Goal: Task Accomplishment & Management: Manage account settings

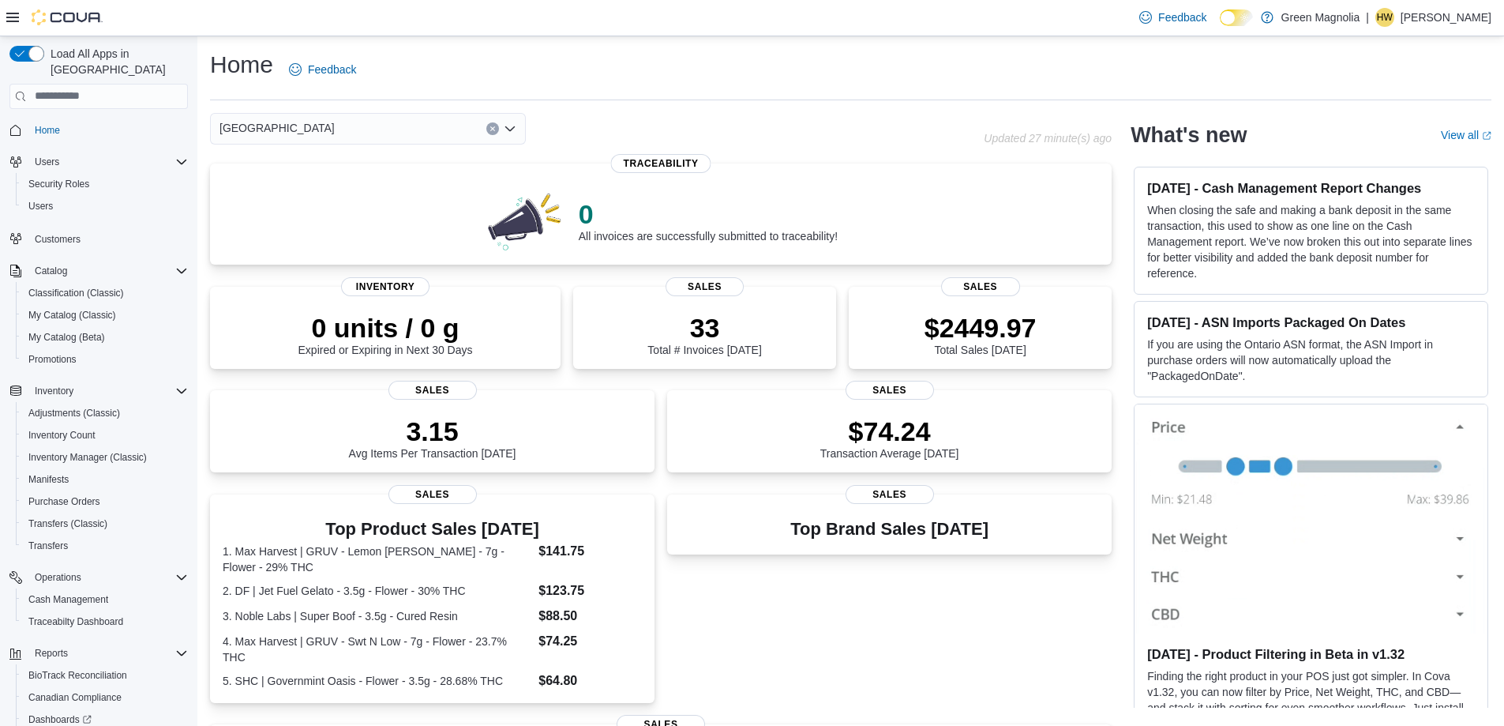
click at [285, 122] on div "[GEOGRAPHIC_DATA]" at bounding box center [368, 129] width 316 height 32
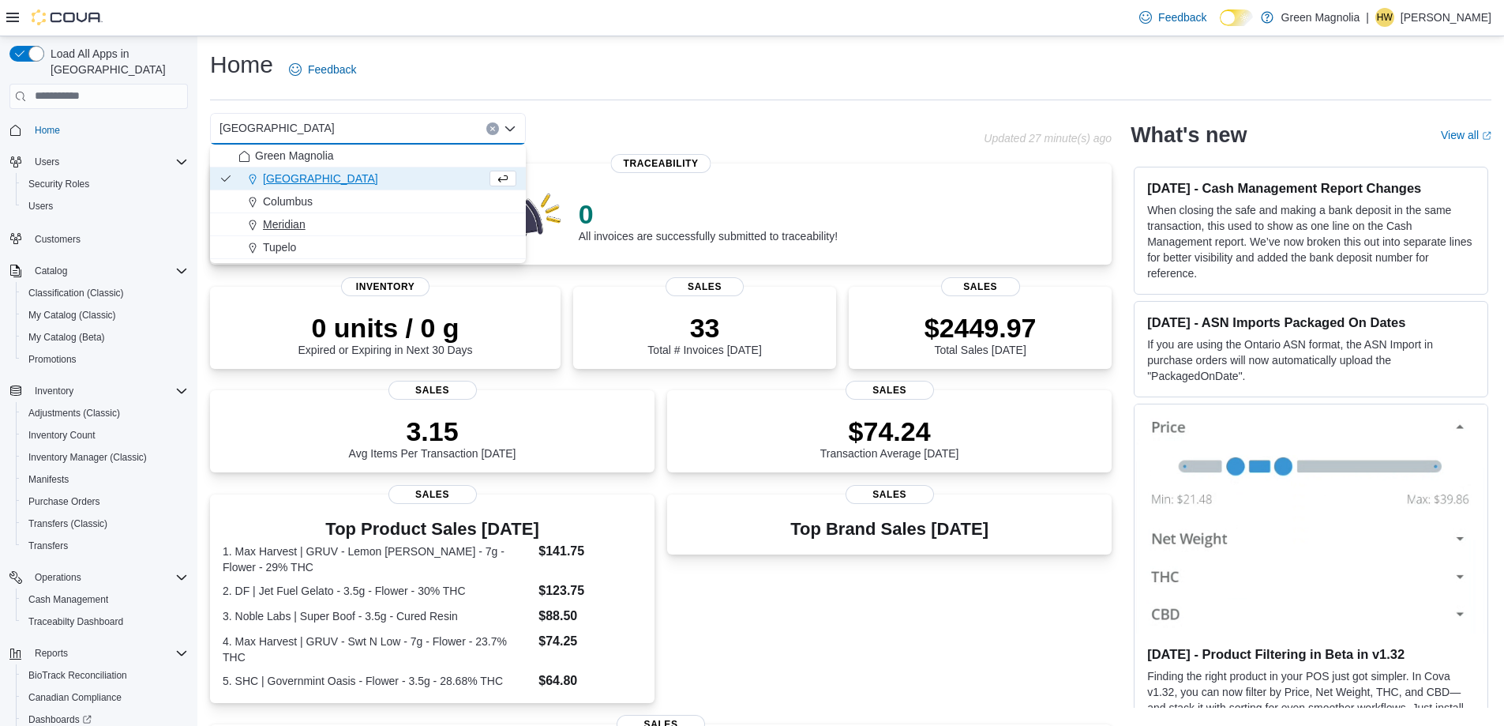
click at [292, 219] on span "Meridian" at bounding box center [284, 224] width 43 height 16
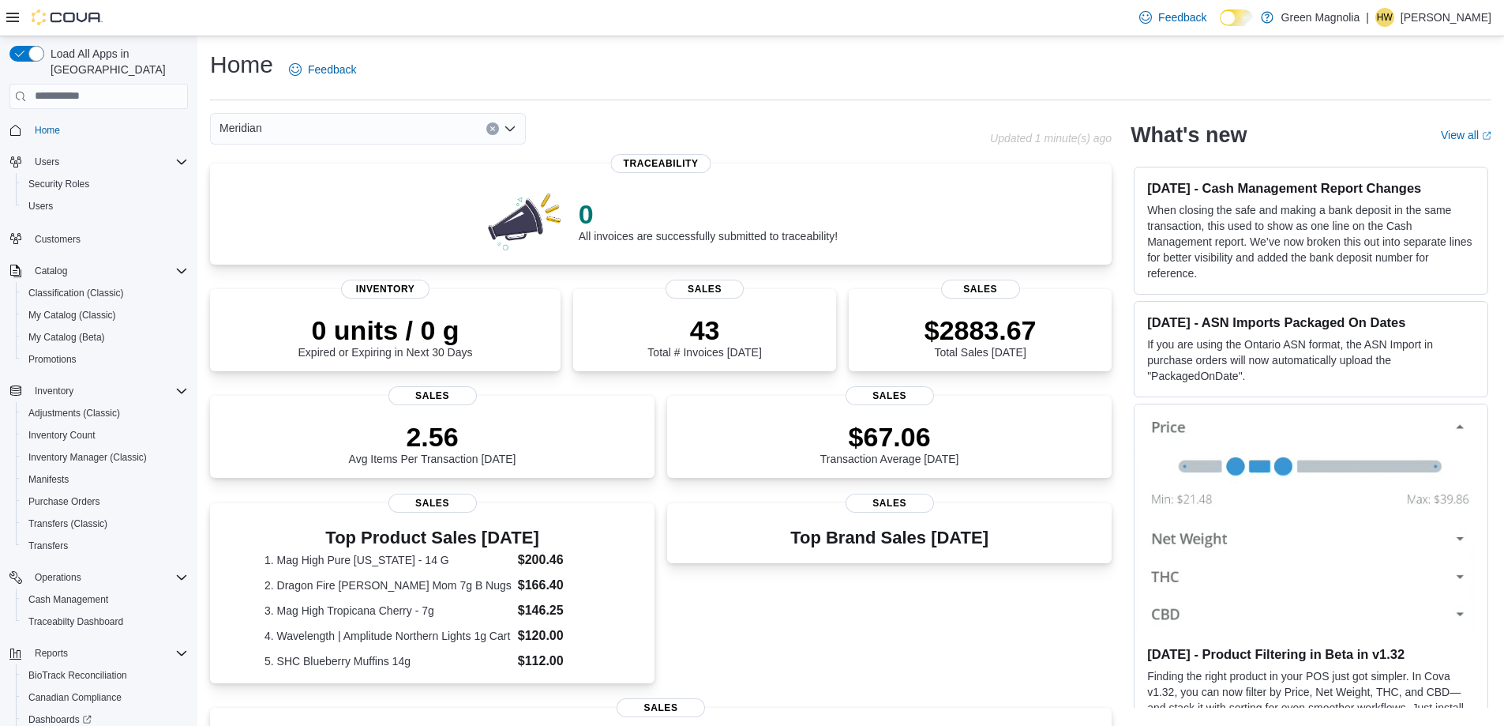
click at [287, 127] on div "Meridian" at bounding box center [368, 129] width 316 height 32
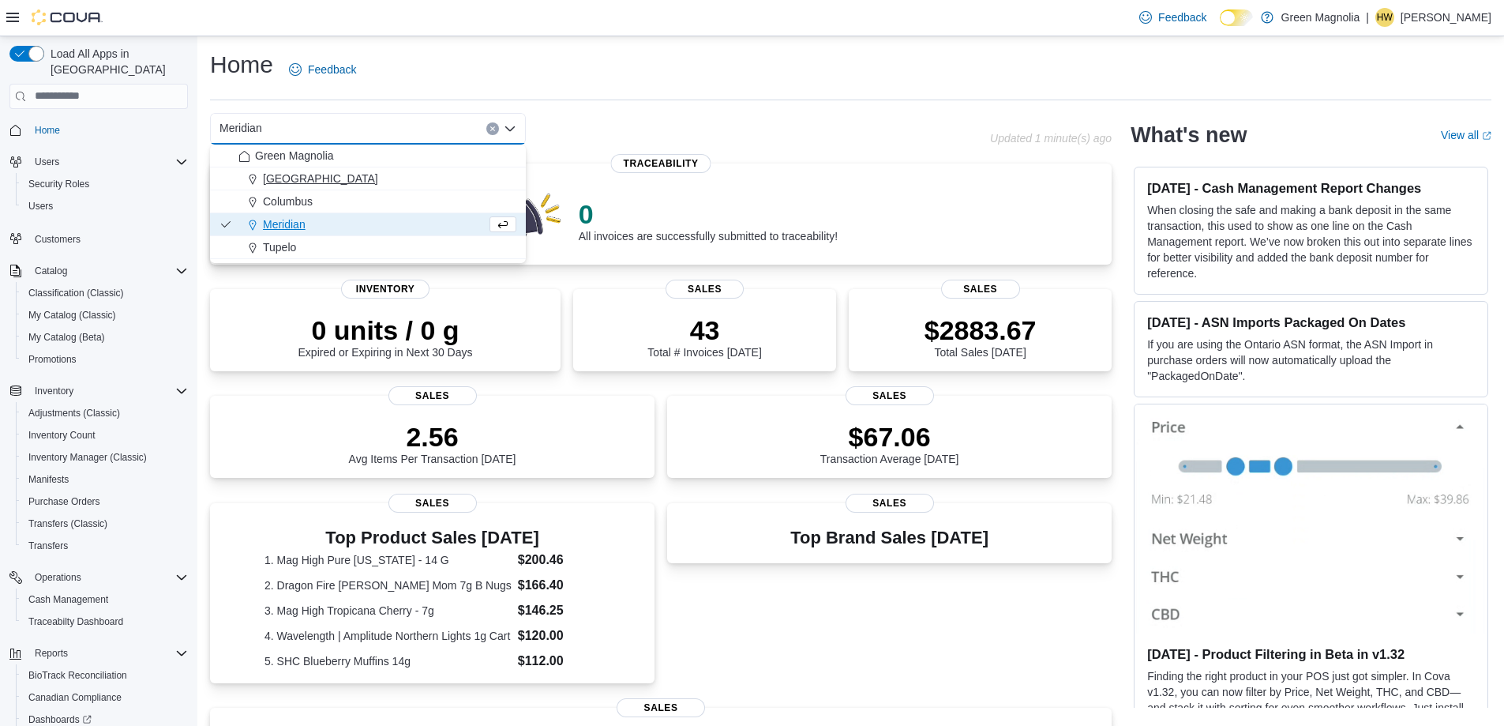
click at [286, 175] on span "[GEOGRAPHIC_DATA]" at bounding box center [320, 179] width 115 height 16
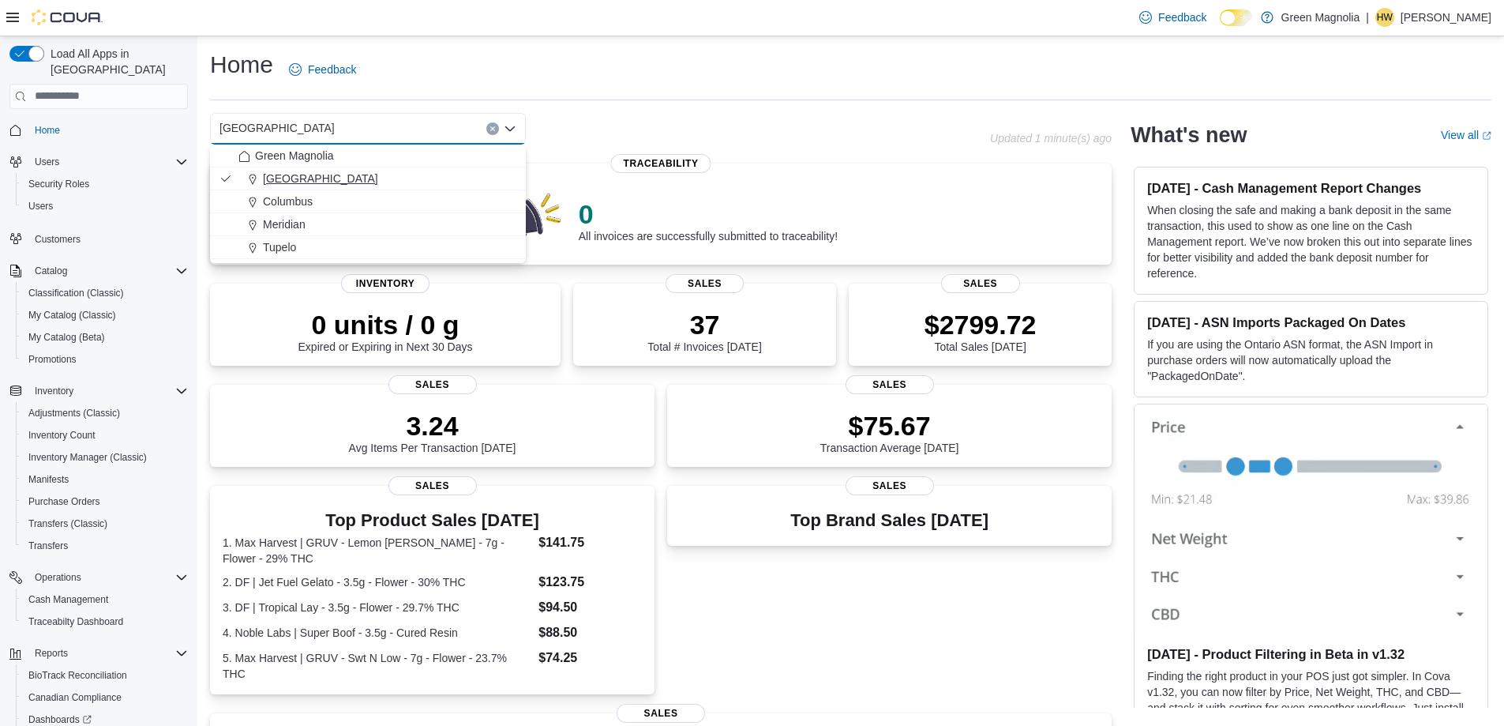
click at [276, 184] on span "[GEOGRAPHIC_DATA]" at bounding box center [320, 179] width 115 height 16
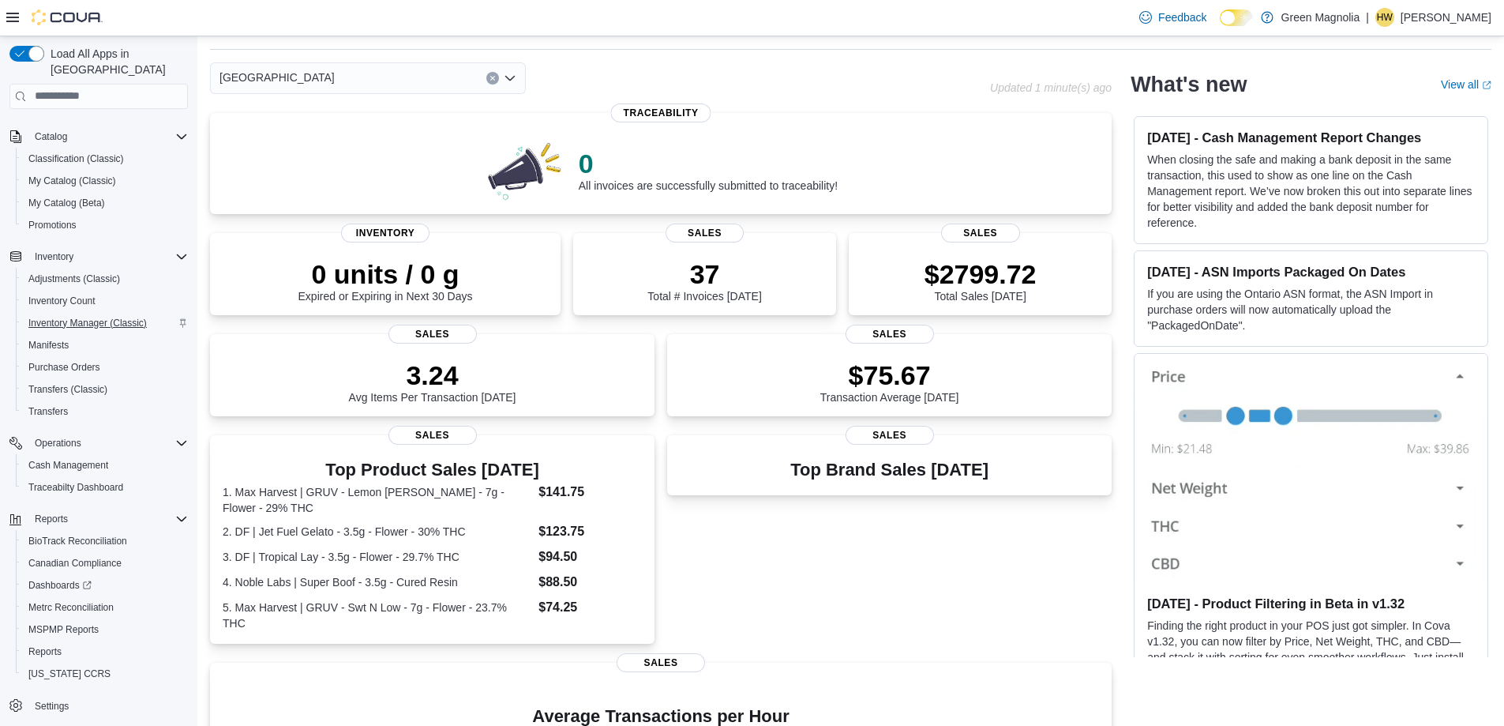
scroll to position [79, 0]
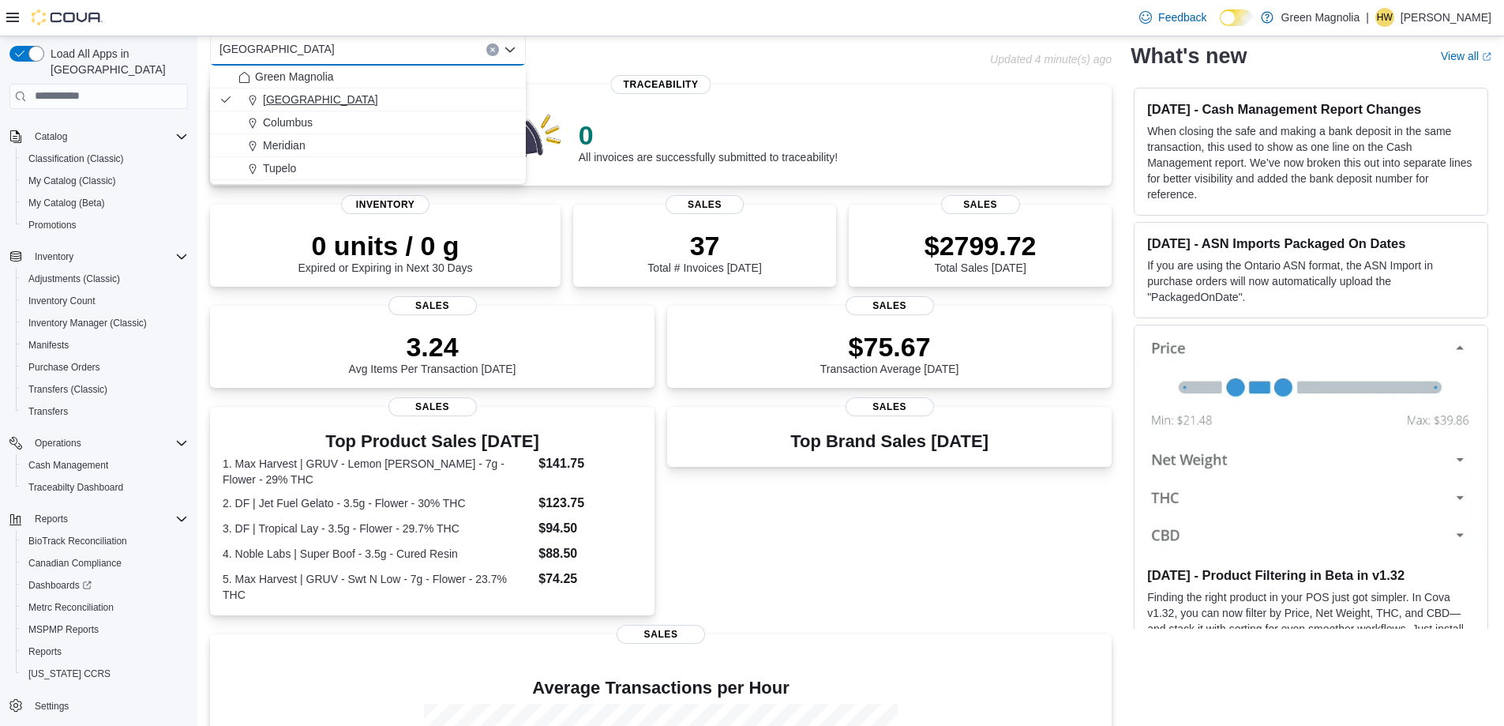
click at [280, 98] on span "[GEOGRAPHIC_DATA]" at bounding box center [320, 100] width 115 height 16
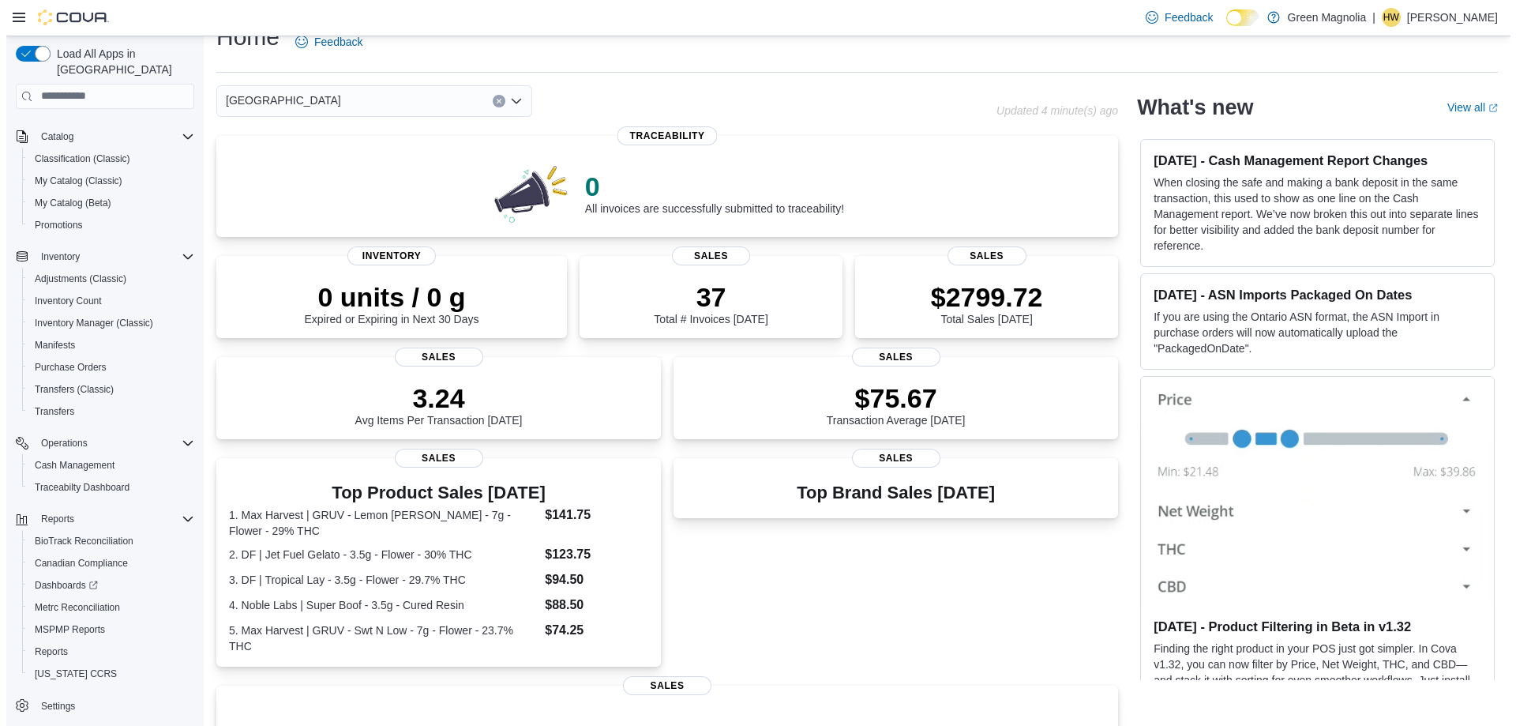
scroll to position [0, 0]
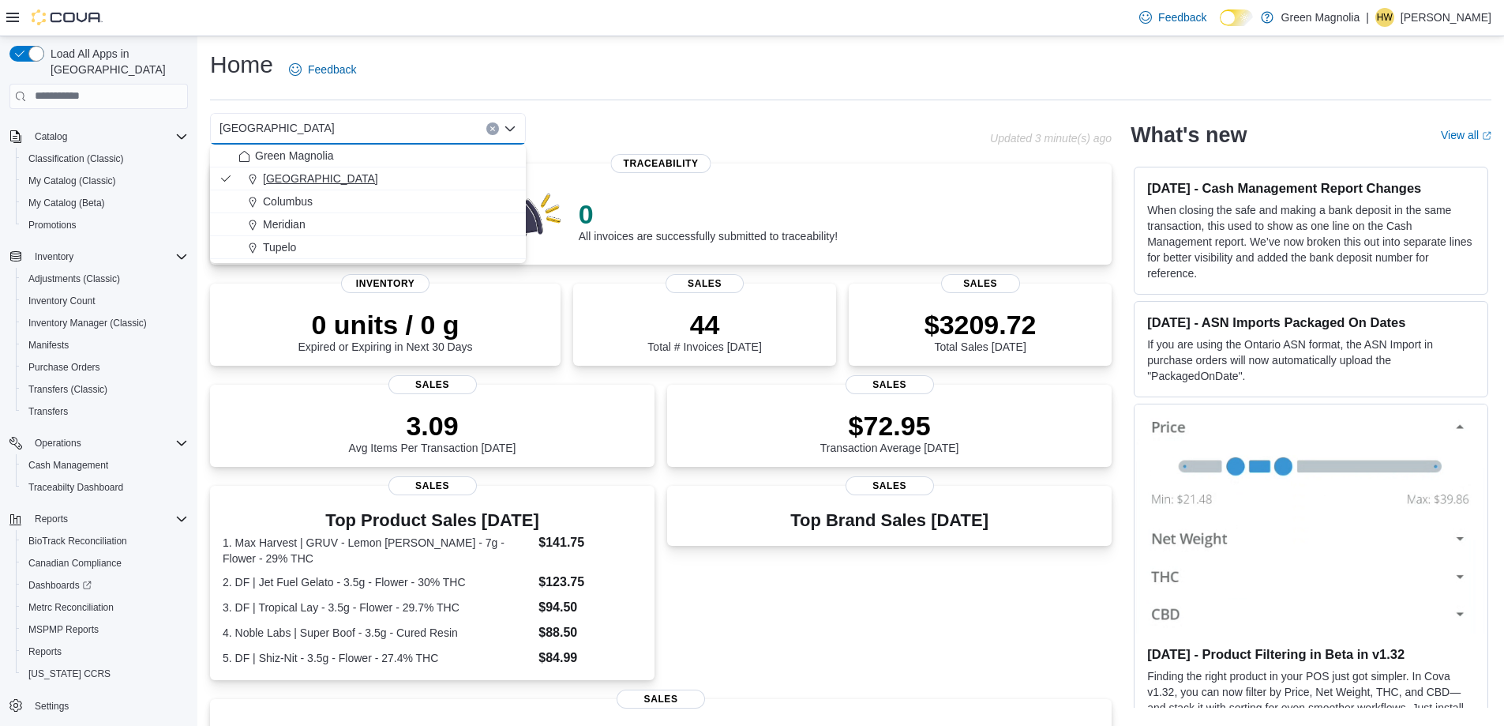
click at [276, 174] on span "[GEOGRAPHIC_DATA]" at bounding box center [320, 179] width 115 height 16
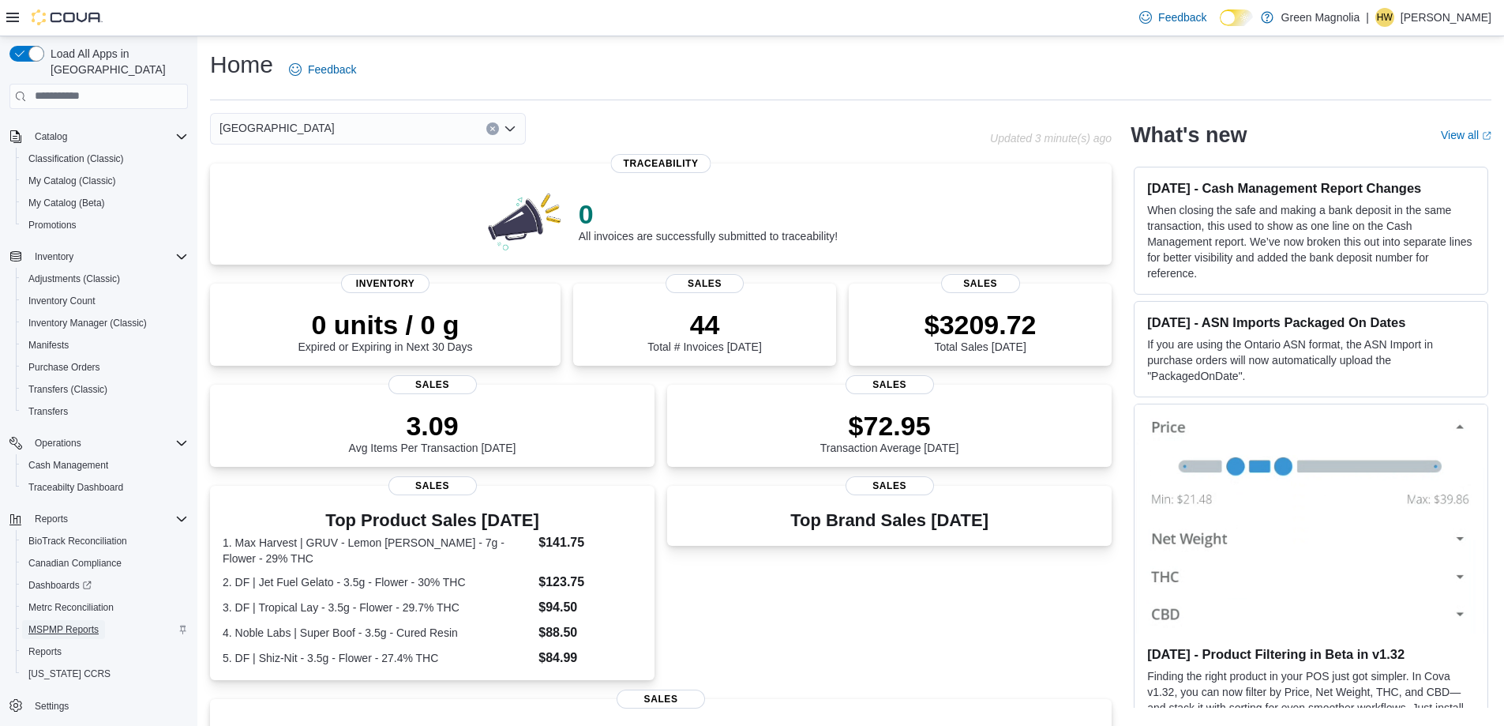
click at [72, 623] on span "MSPMP Reports" at bounding box center [63, 629] width 70 height 13
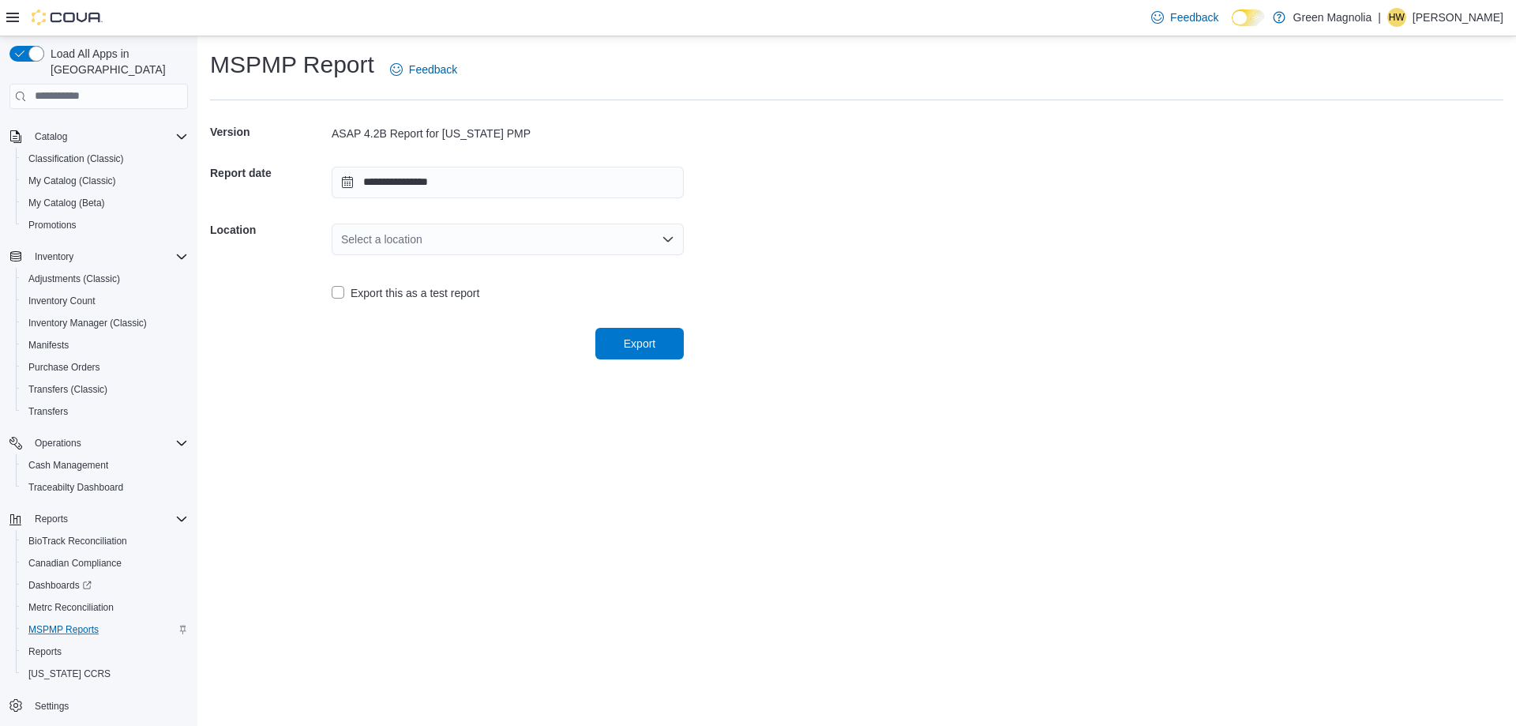
click at [417, 244] on div "Select a location" at bounding box center [508, 239] width 352 height 32
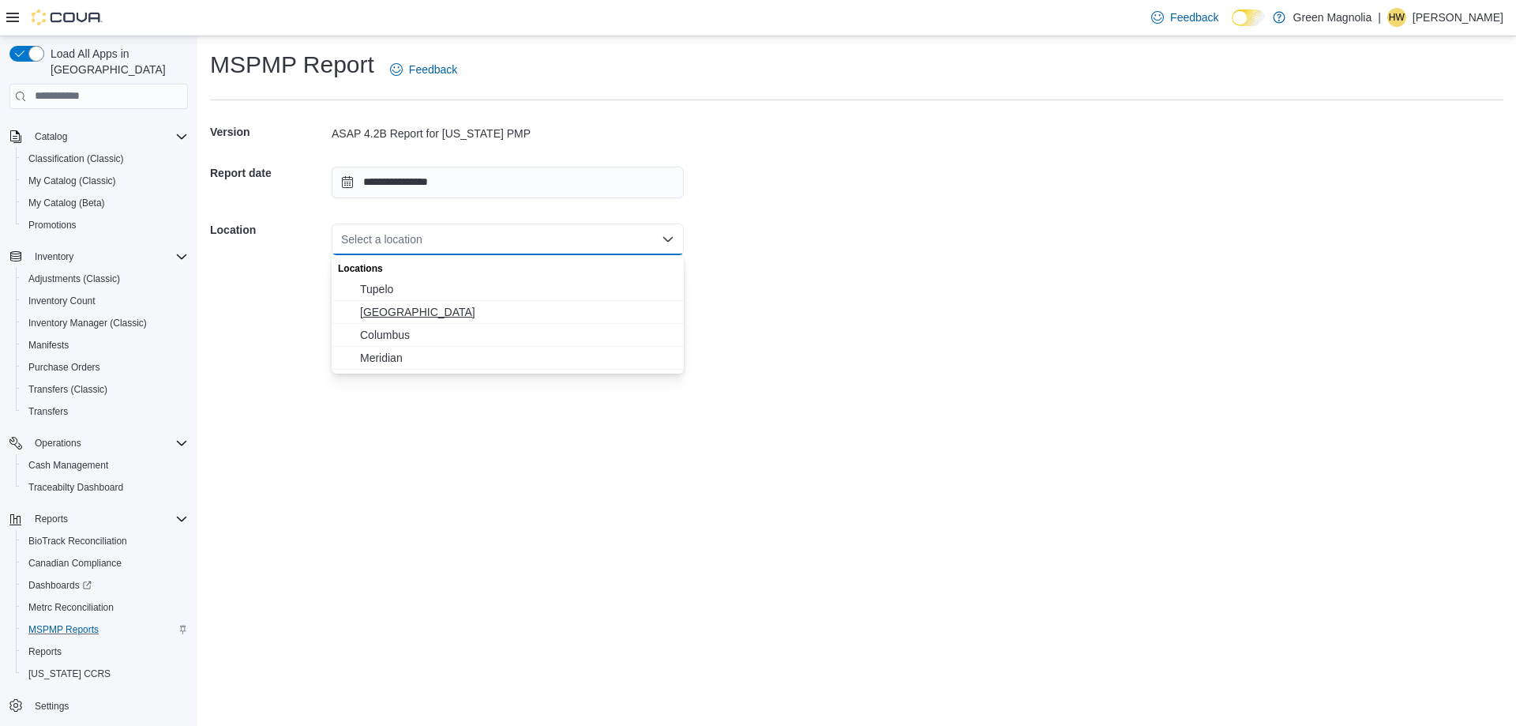
click at [389, 317] on span "[GEOGRAPHIC_DATA]" at bounding box center [517, 312] width 314 height 16
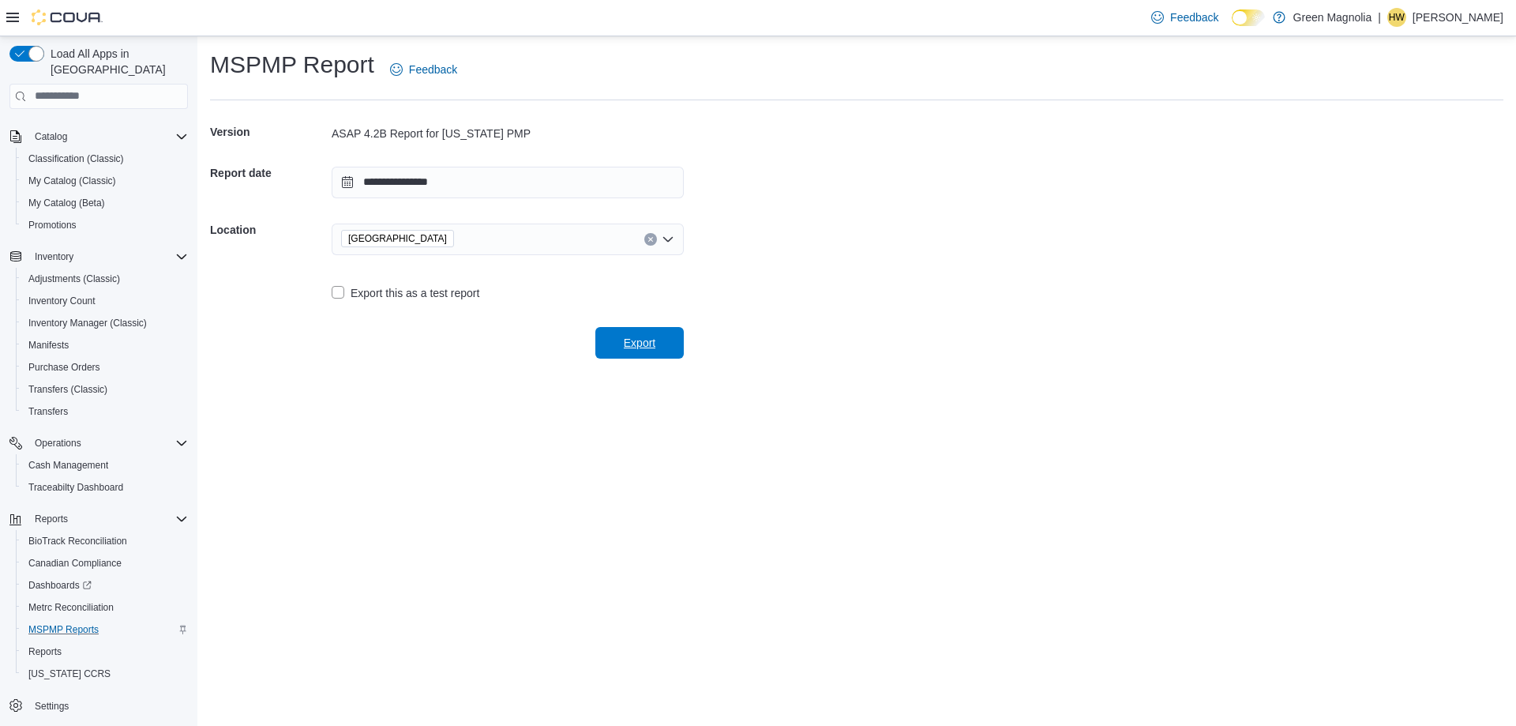
click at [647, 334] on span "Export" at bounding box center [639, 343] width 69 height 32
click at [55, 459] on span "Cash Management" at bounding box center [68, 465] width 80 height 13
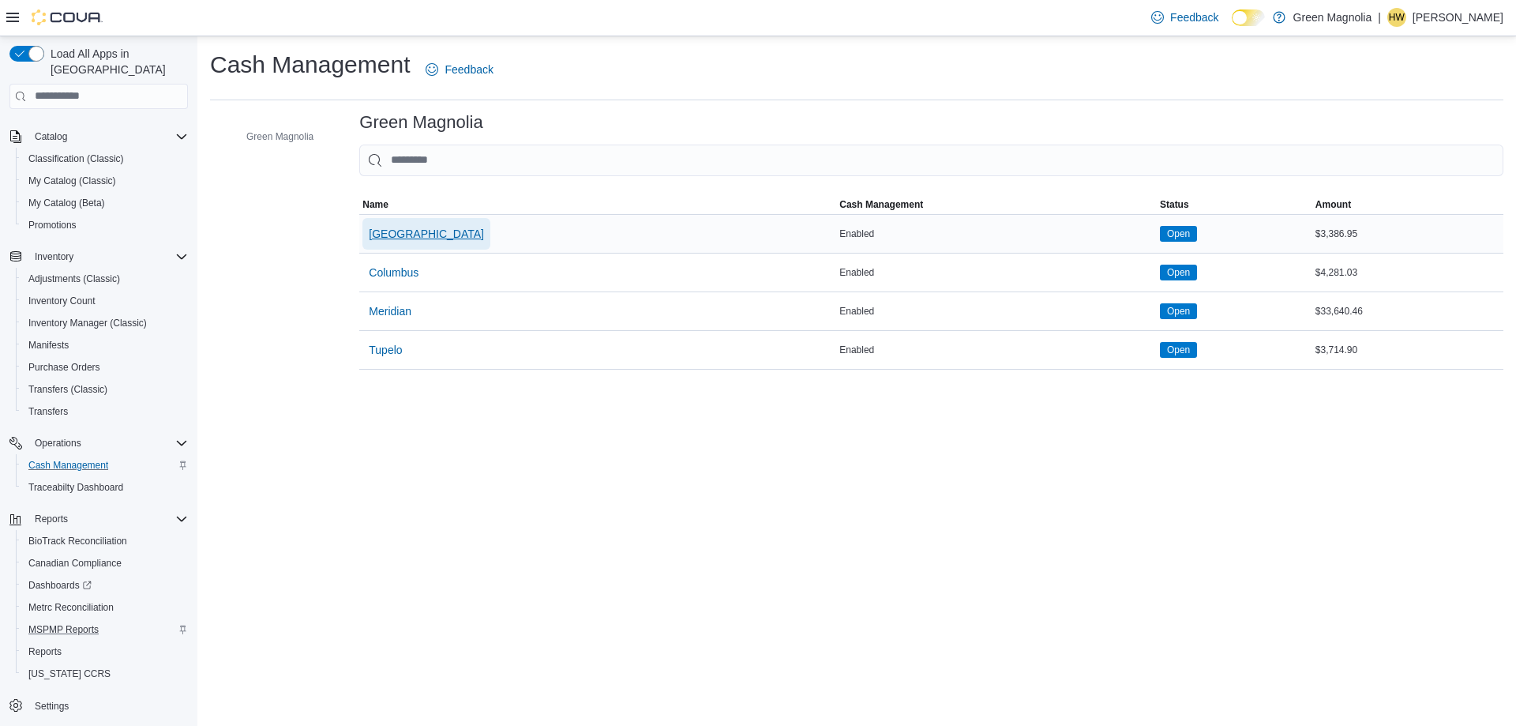
click at [406, 235] on button "[GEOGRAPHIC_DATA]" at bounding box center [426, 234] width 128 height 32
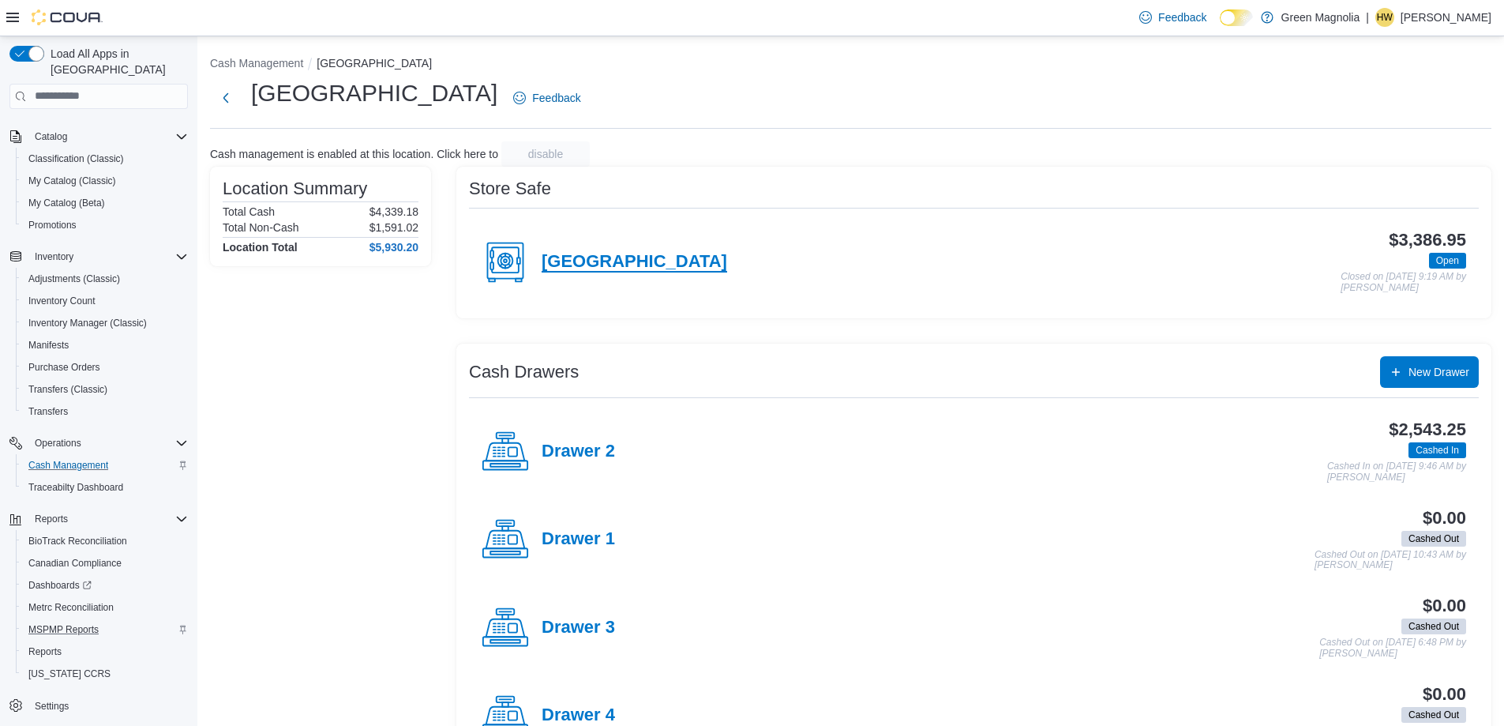
click at [573, 259] on h4 "[GEOGRAPHIC_DATA]" at bounding box center [635, 262] width 186 height 21
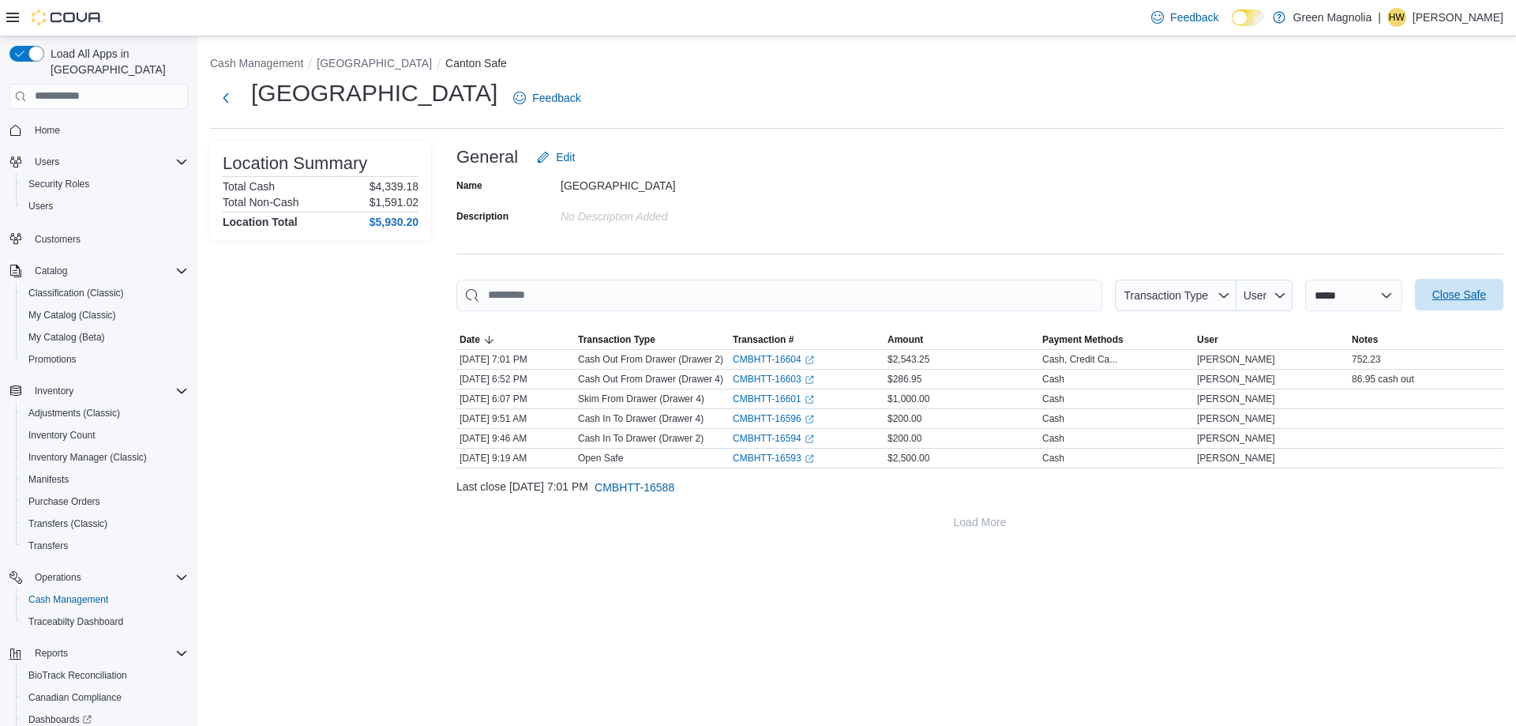
click at [1462, 294] on span "Close Safe" at bounding box center [1460, 295] width 54 height 16
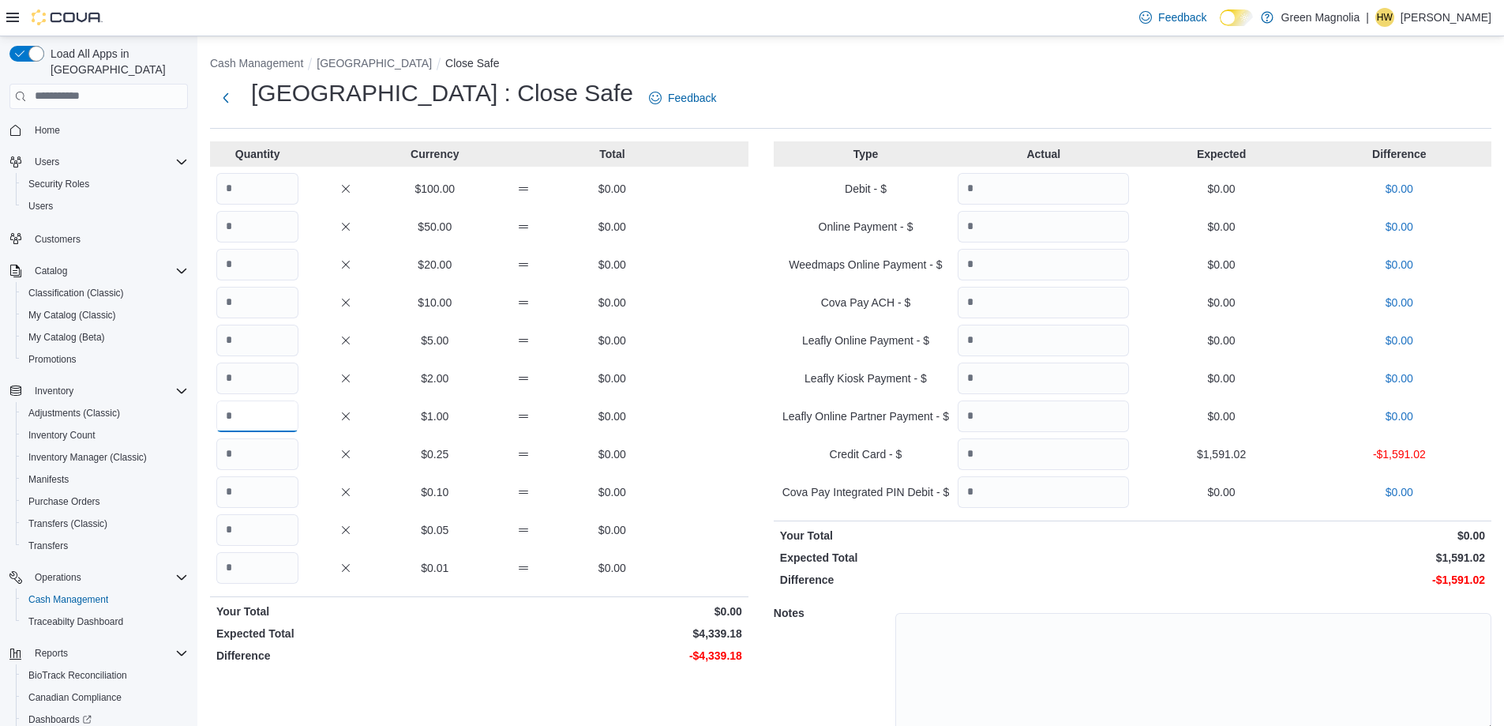
click at [266, 410] on input "Quantity" at bounding box center [257, 416] width 82 height 32
type input "****"
click at [239, 570] on input "Quantity" at bounding box center [257, 568] width 82 height 32
type input "**"
click at [1065, 419] on input "Quantity" at bounding box center [1043, 416] width 171 height 32
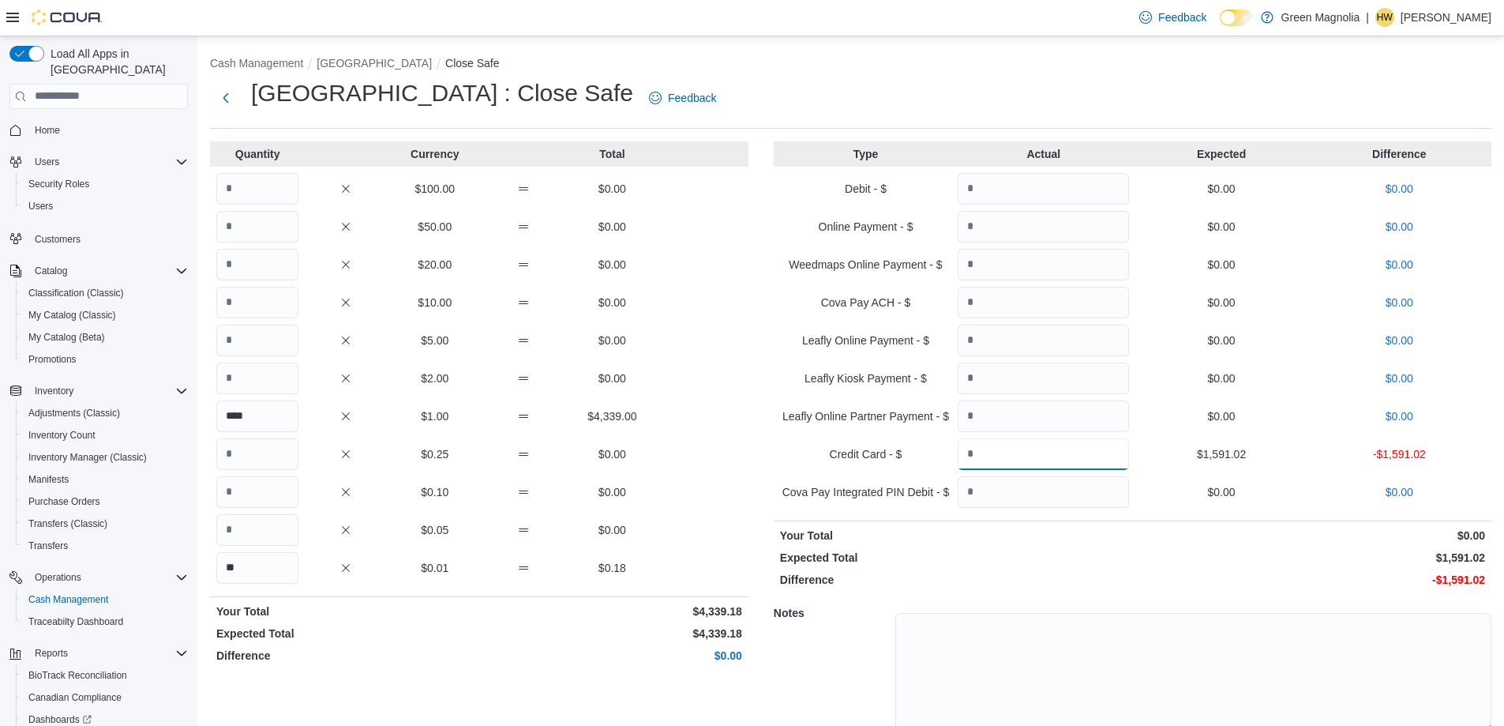
click at [1046, 463] on input "Quantity" at bounding box center [1043, 454] width 171 height 32
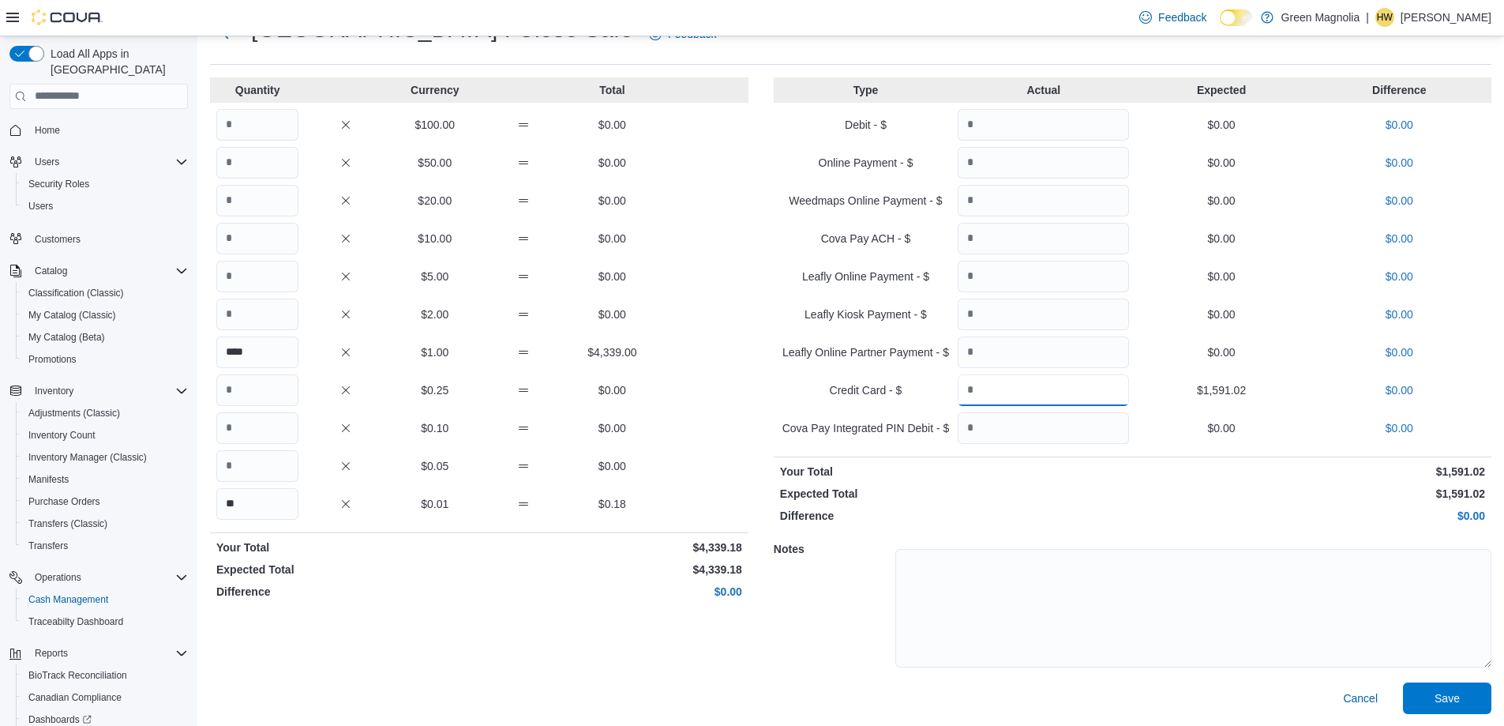
scroll to position [65, 0]
type input "*******"
click at [1482, 702] on span "Save" at bounding box center [1447, 697] width 69 height 32
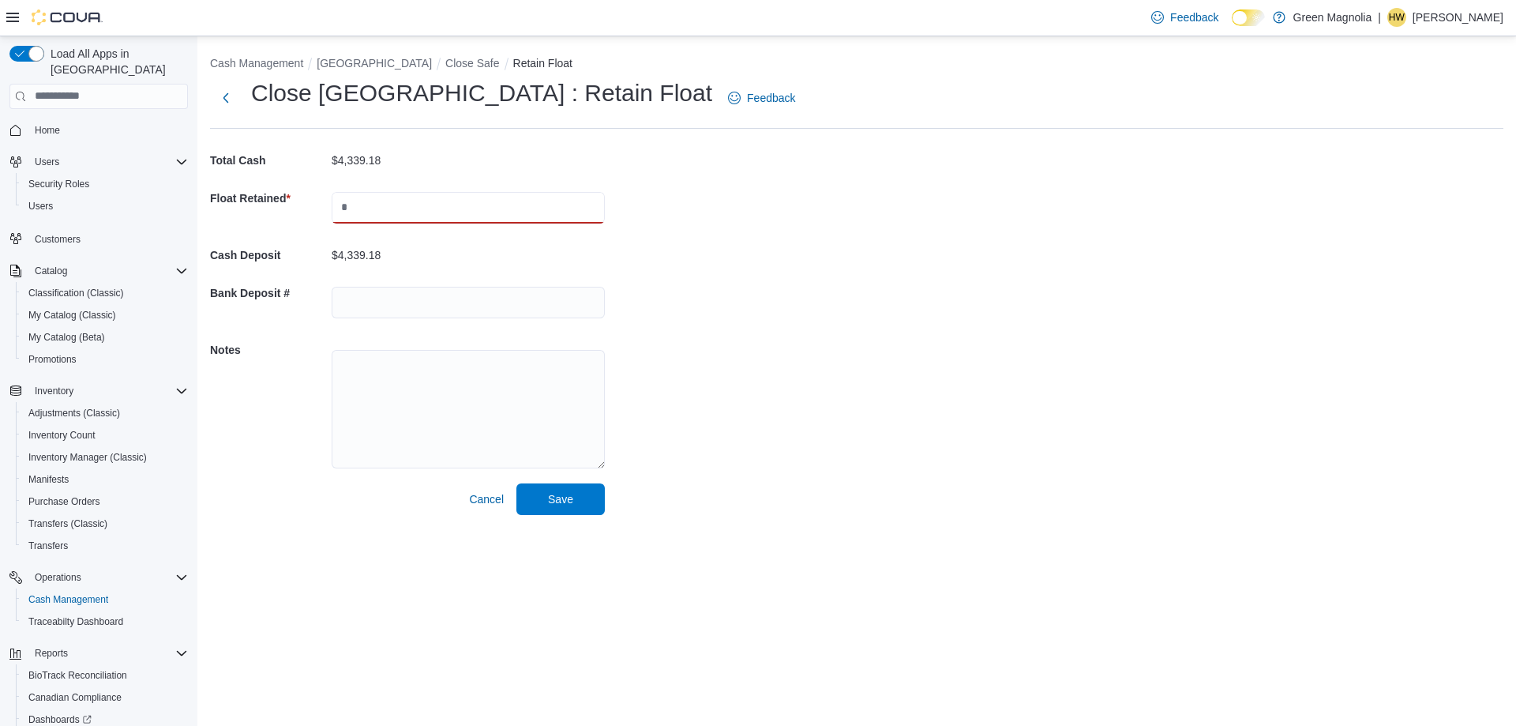
click at [392, 217] on input "text" at bounding box center [468, 208] width 273 height 32
type input "*******"
click at [550, 505] on span "Save" at bounding box center [560, 498] width 25 height 16
